Goal: Information Seeking & Learning: Check status

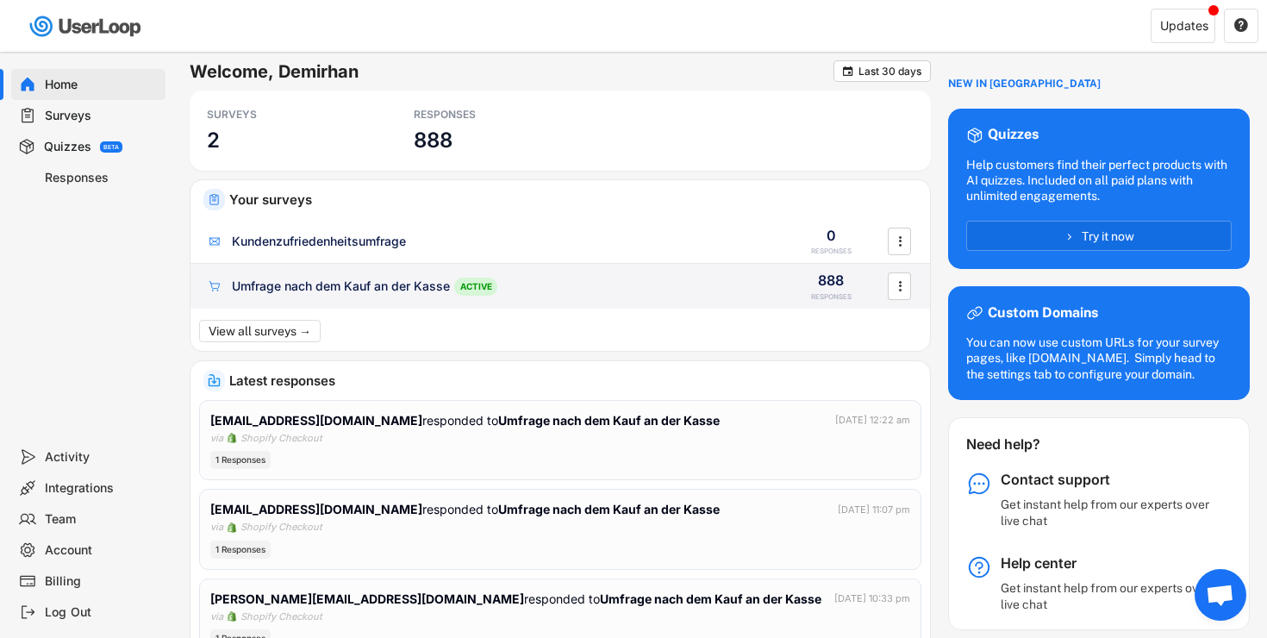
click at [291, 292] on div "Umfrage nach dem Kauf an der Kasse" at bounding box center [341, 286] width 218 height 17
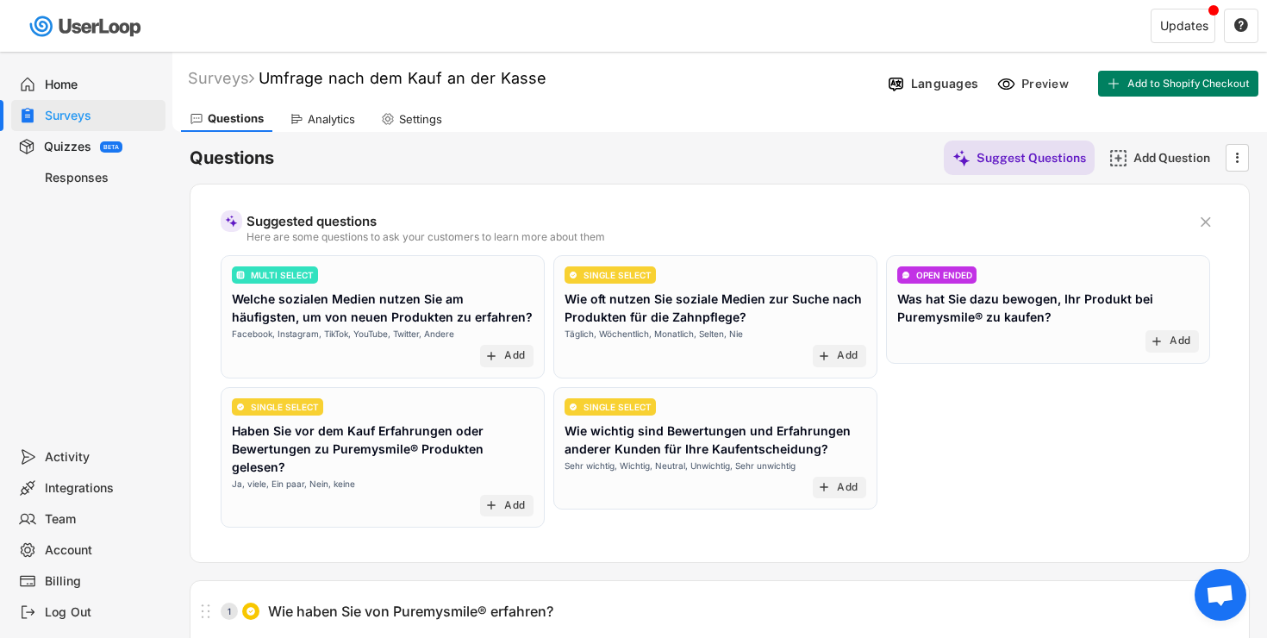
click at [91, 177] on div "Responses" at bounding box center [102, 178] width 114 height 16
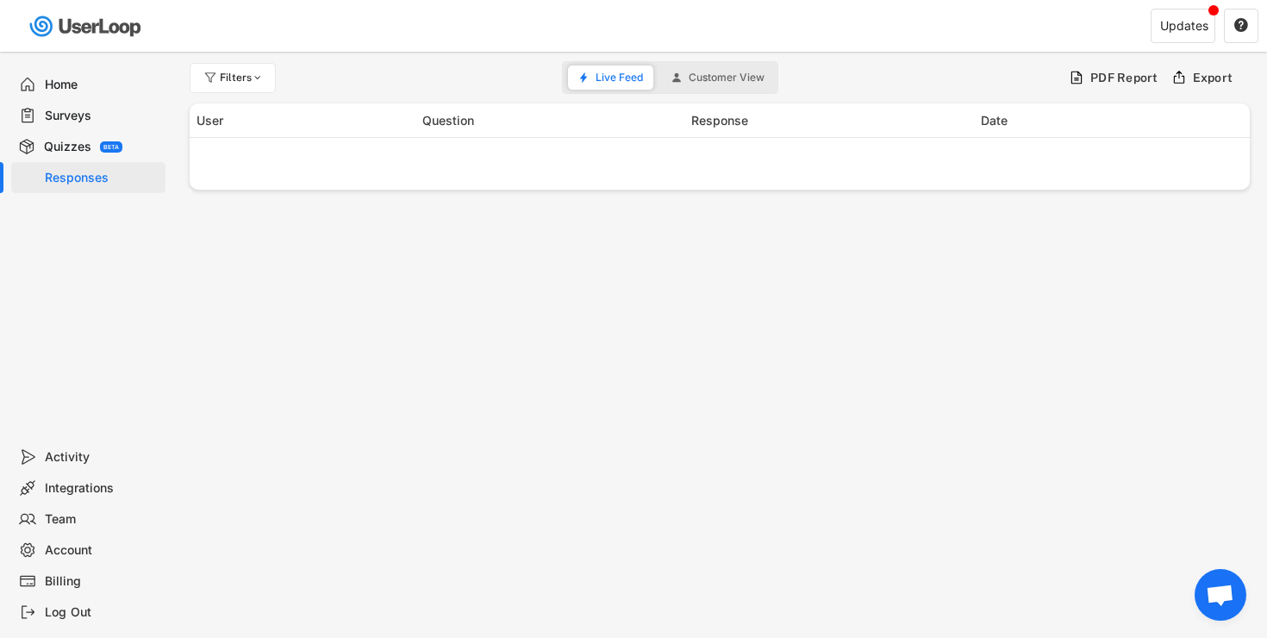
click at [72, 120] on div "Surveys" at bounding box center [102, 116] width 114 height 16
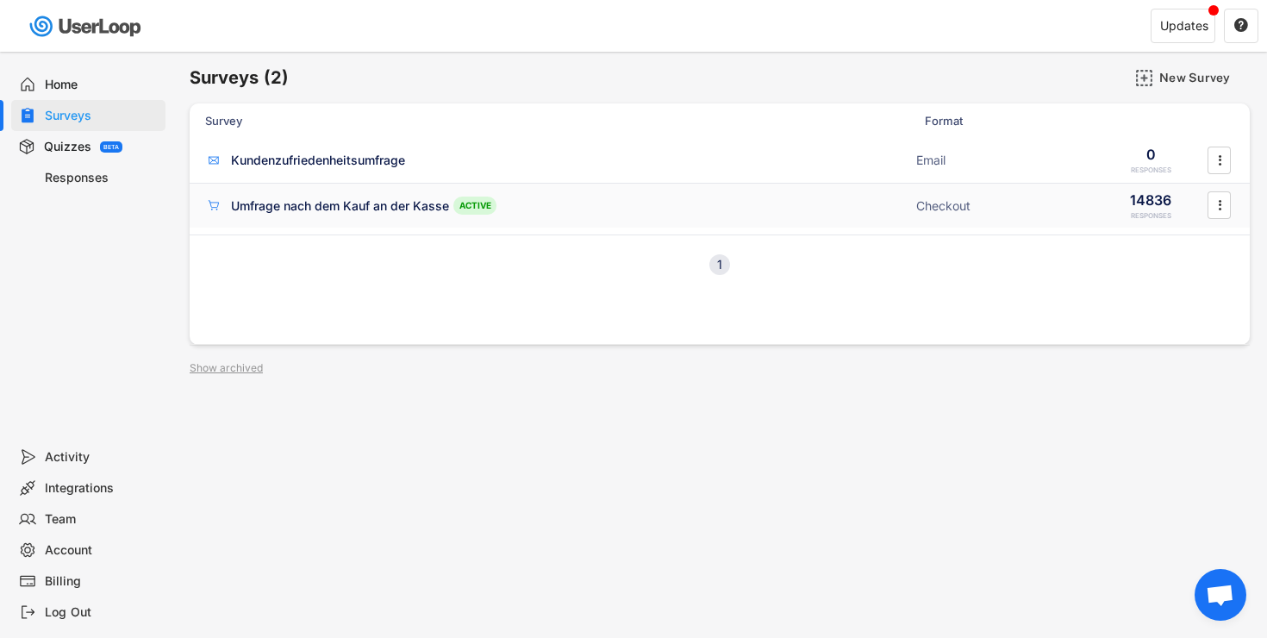
click at [290, 209] on div "Umfrage nach dem Kauf an der Kasse" at bounding box center [340, 205] width 218 height 17
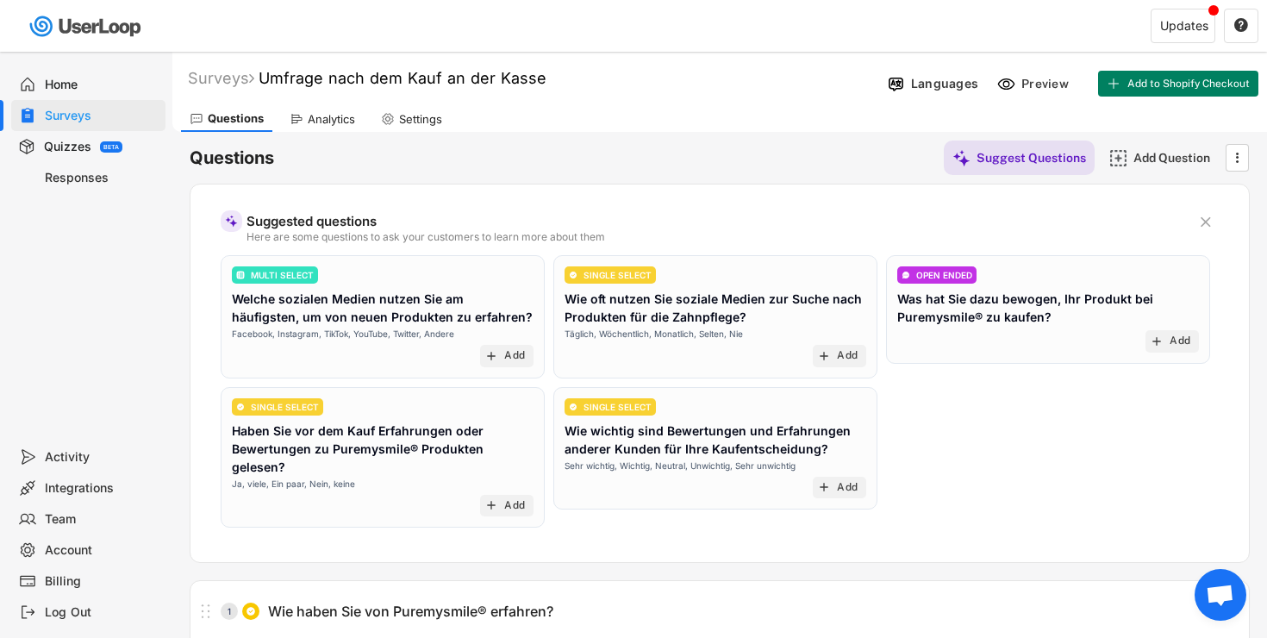
click at [321, 121] on div "Analytics" at bounding box center [331, 119] width 47 height 15
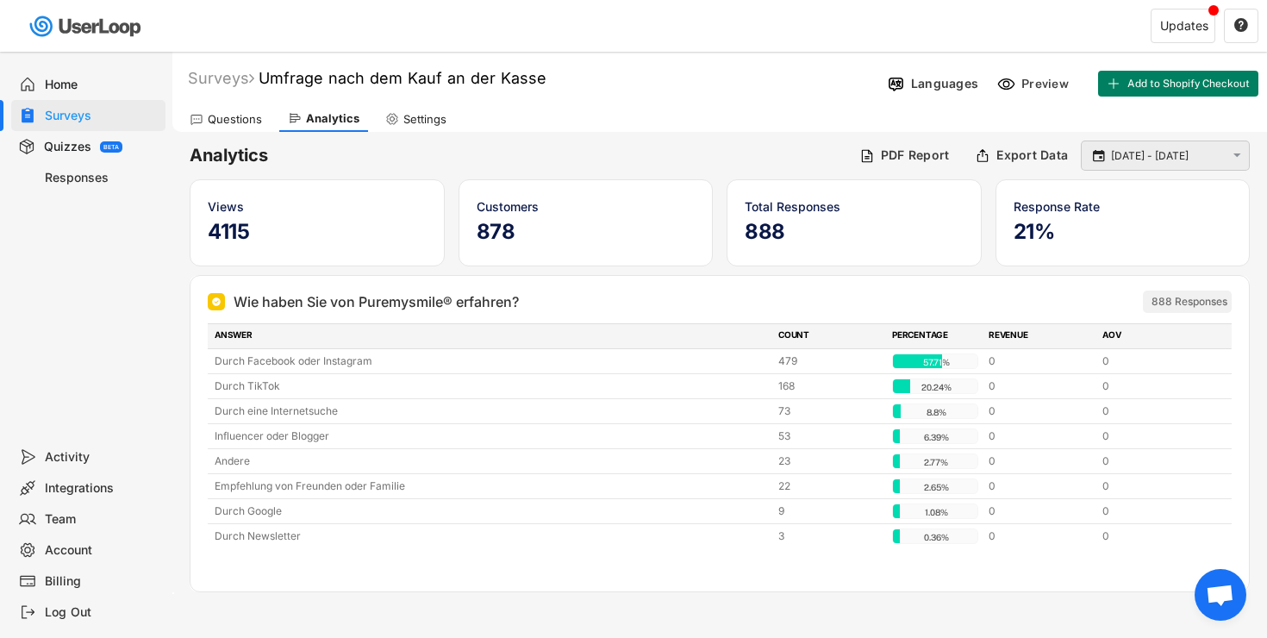
click at [1161, 166] on div " [DATE] - [DATE] " at bounding box center [1165, 155] width 169 height 30
click at [1115, 158] on input "[DATE] - [DATE]" at bounding box center [1168, 155] width 114 height 17
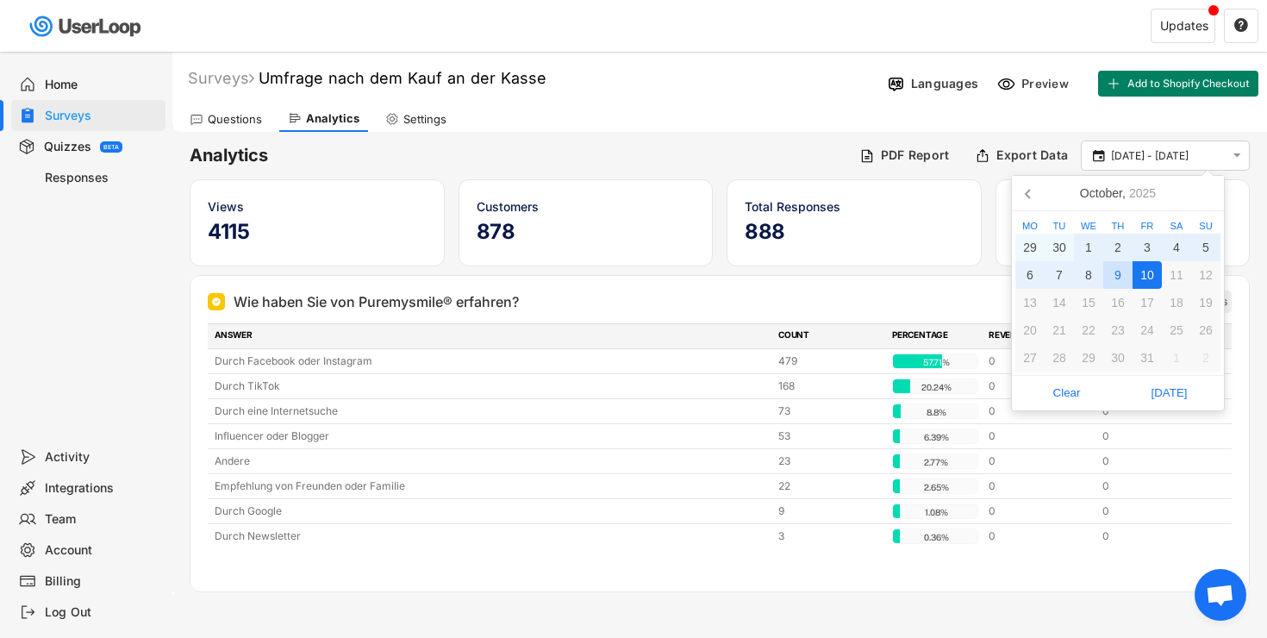
click at [1114, 284] on div "9" at bounding box center [1117, 275] width 29 height 28
type input "[DATE]"
click at [1114, 284] on div "9" at bounding box center [1117, 275] width 29 height 28
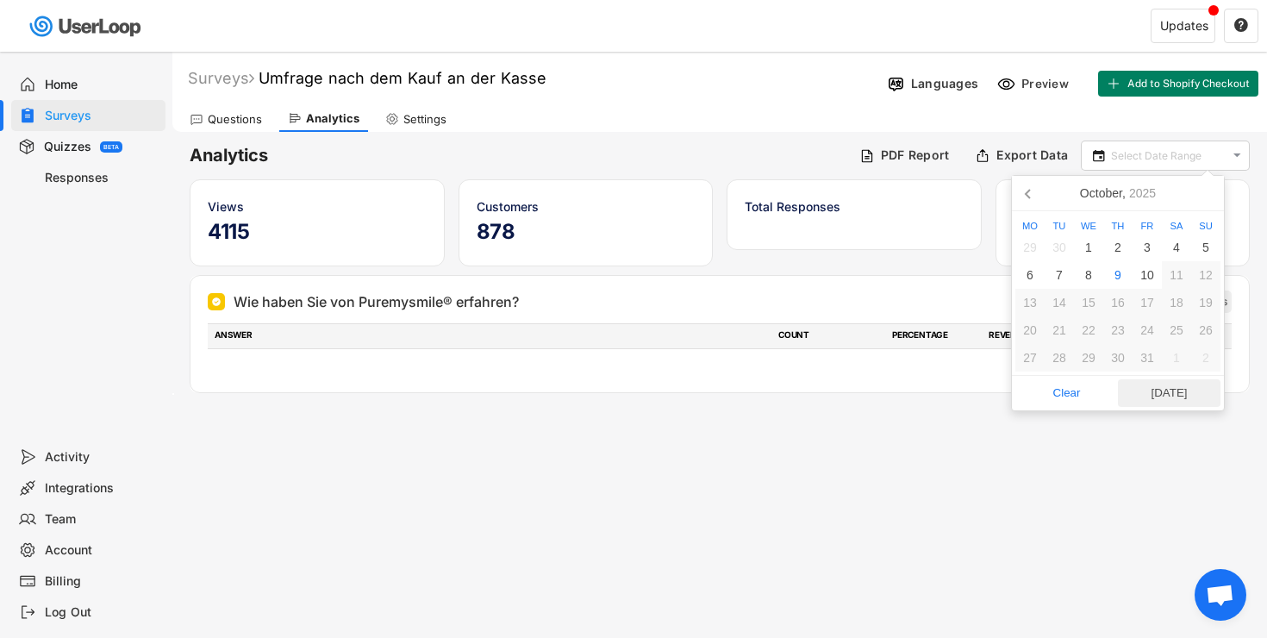
click at [1159, 388] on span "[DATE]" at bounding box center [1169, 393] width 92 height 26
type input "[DATE]"
click at [1159, 388] on span "[DATE]" at bounding box center [1169, 393] width 92 height 26
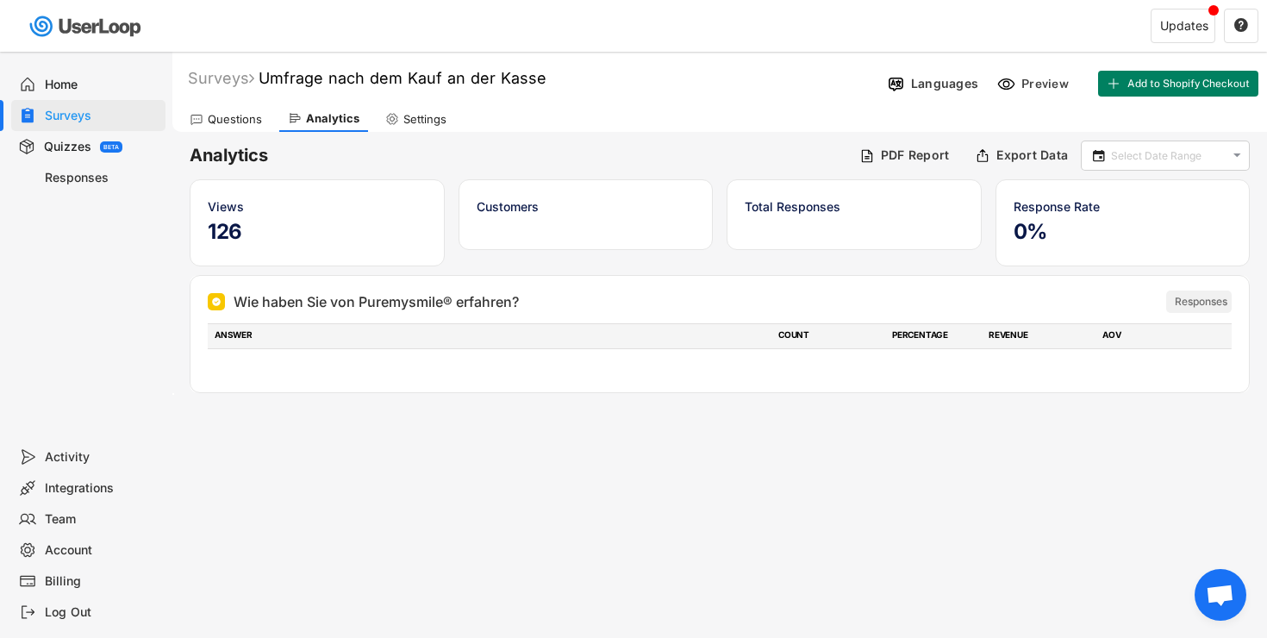
click at [59, 87] on div "Home" at bounding box center [102, 85] width 114 height 16
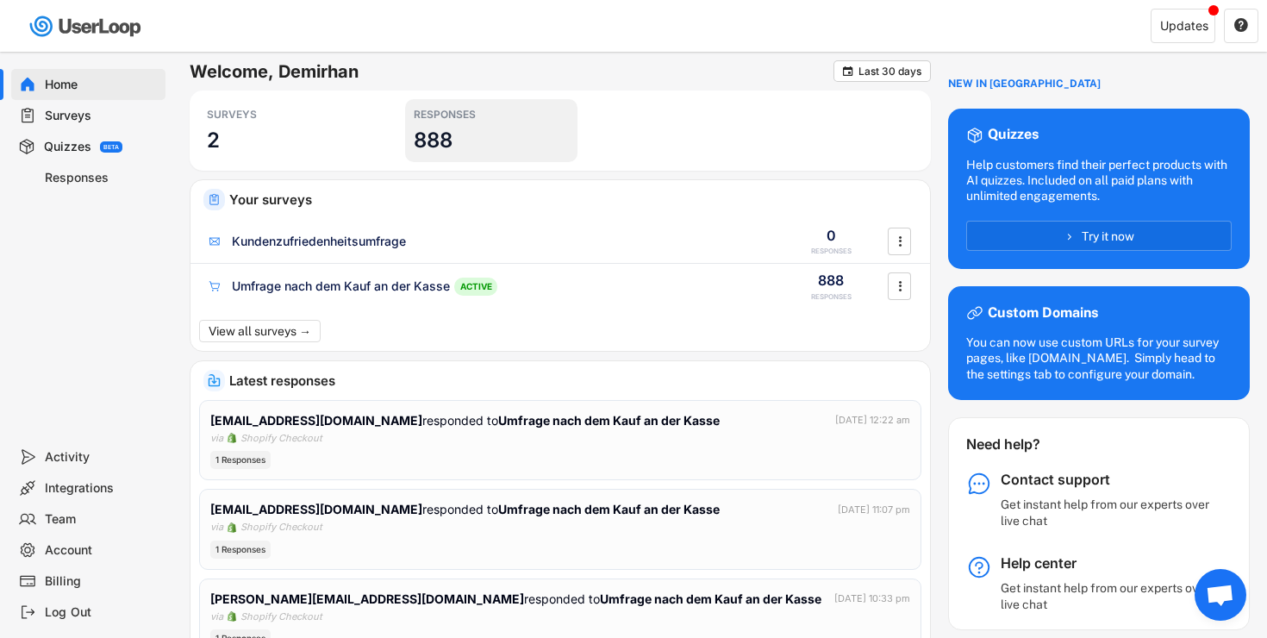
click at [441, 154] on div "RESPONSES 888" at bounding box center [491, 130] width 172 height 63
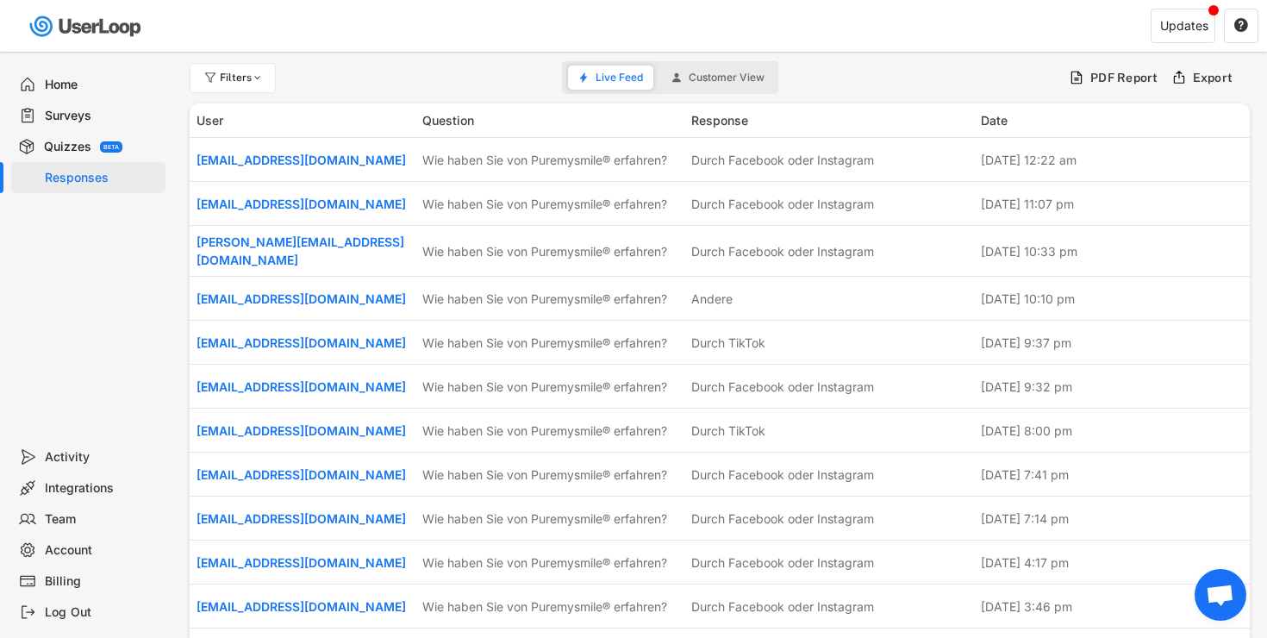
click at [86, 88] on div "Home" at bounding box center [102, 85] width 114 height 16
